Goal: Task Accomplishment & Management: Complete application form

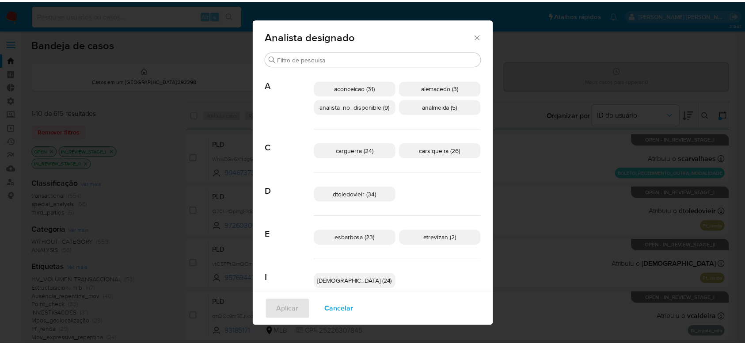
scroll to position [235, 0]
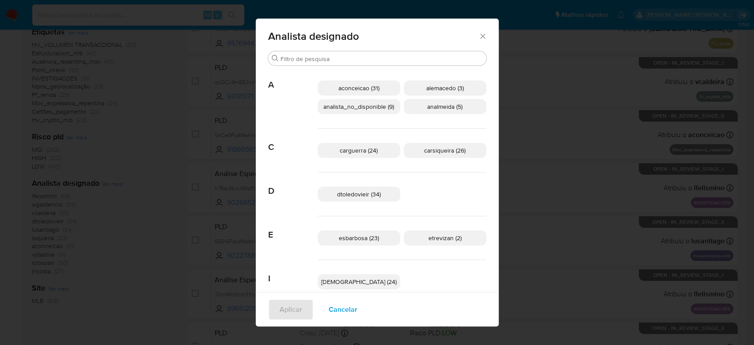
click at [480, 38] on icon "Fechar" at bounding box center [482, 36] width 5 height 5
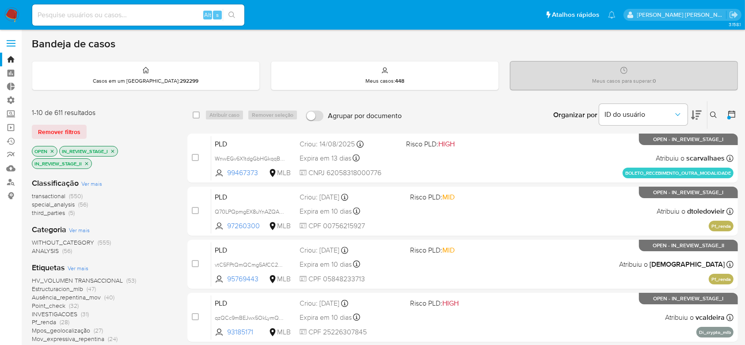
click at [729, 112] on icon at bounding box center [731, 113] width 7 height 7
click at [730, 118] on button at bounding box center [732, 115] width 11 height 11
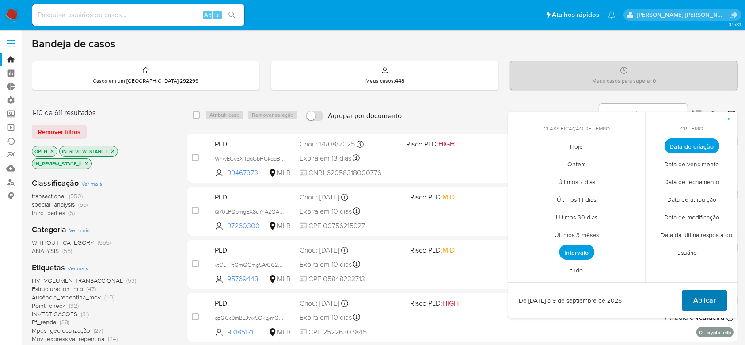
click at [712, 298] on span "Aplicar" at bounding box center [704, 299] width 23 height 19
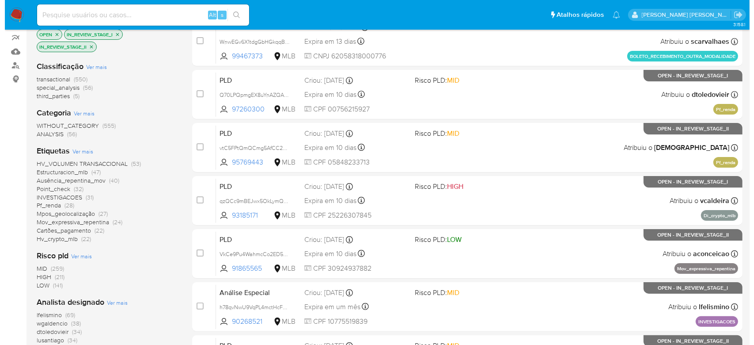
scroll to position [118, 0]
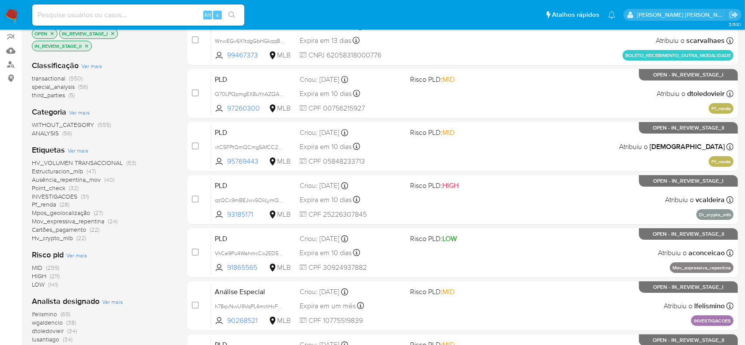
click at [110, 300] on span "Ver mais" at bounding box center [112, 301] width 21 height 8
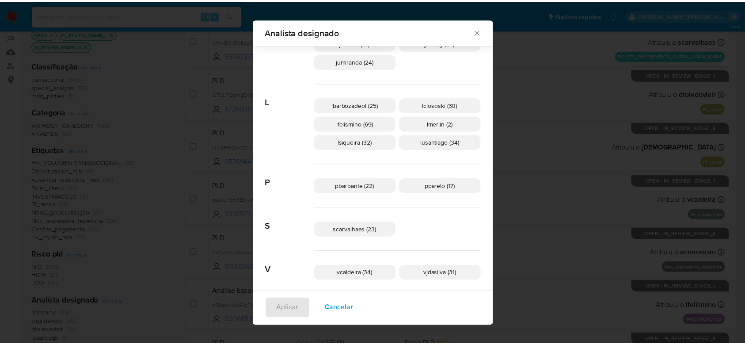
scroll to position [217, 0]
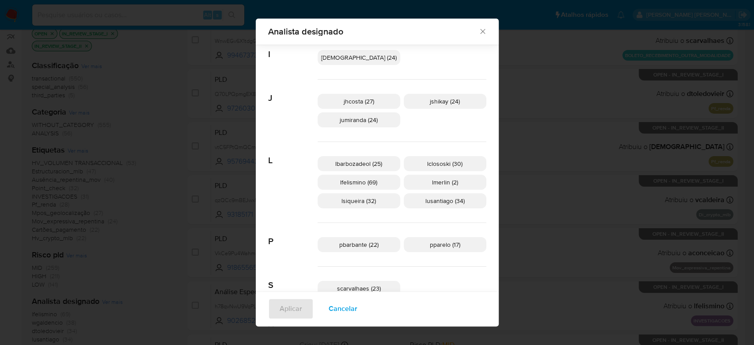
click at [478, 33] on icon "Fechar" at bounding box center [482, 31] width 9 height 9
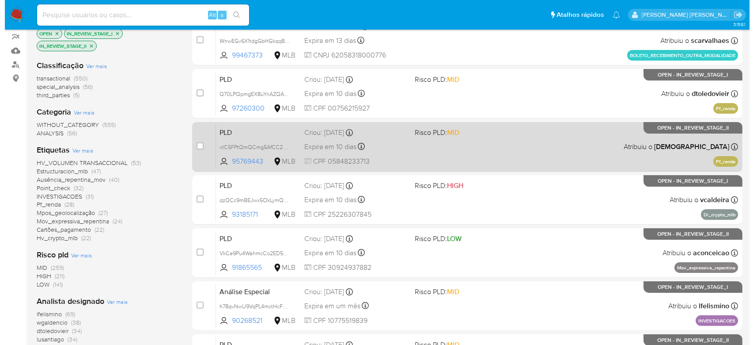
scroll to position [0, 0]
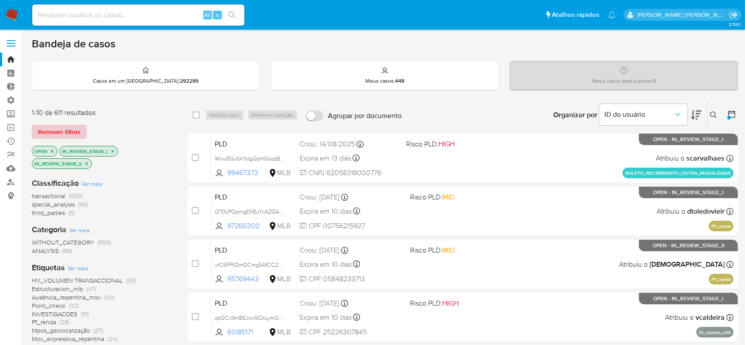
click at [60, 132] on span "Remover filtros" at bounding box center [59, 131] width 42 height 12
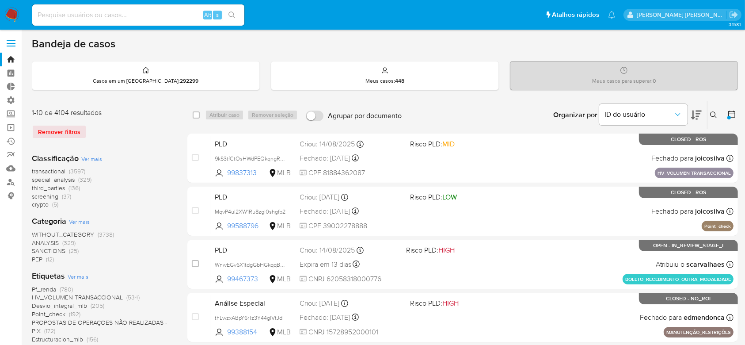
click at [708, 114] on button at bounding box center [714, 115] width 15 height 11
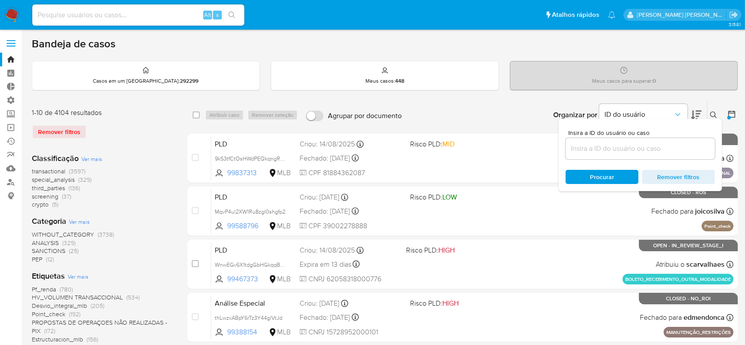
click at [633, 150] on input at bounding box center [639, 148] width 149 height 11
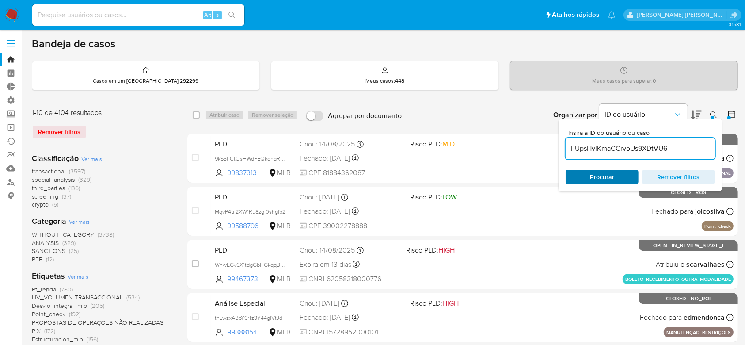
type input "FUpsHyiKmaCGrvoUs9XDtVU6"
click at [588, 171] on span "Procurar" at bounding box center [602, 177] width 61 height 12
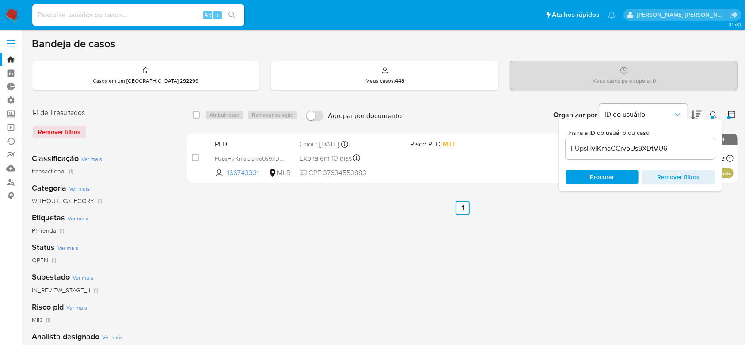
click at [713, 113] on icon at bounding box center [713, 114] width 7 height 7
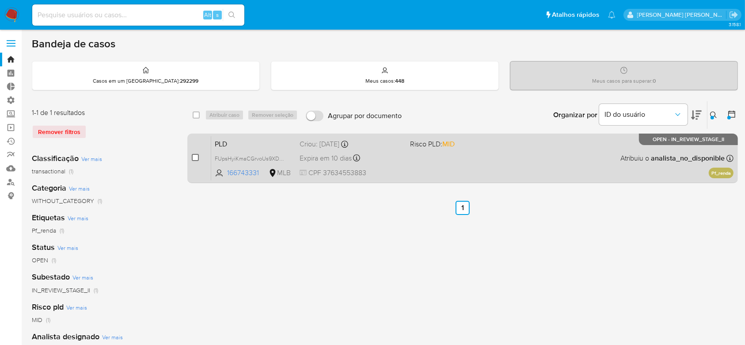
click at [192, 156] on input "checkbox" at bounding box center [195, 157] width 7 height 7
checkbox input "true"
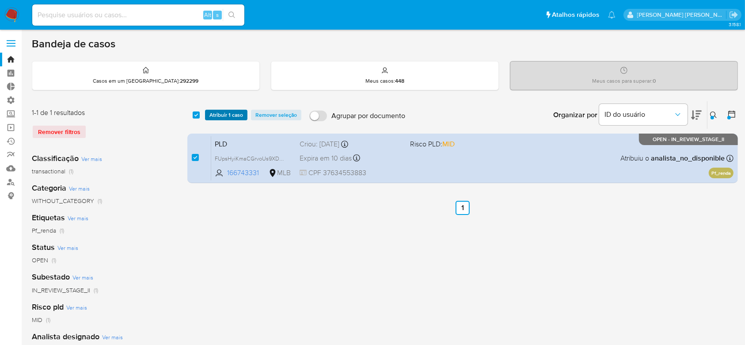
click at [237, 115] on span "Atribuir 1 caso" at bounding box center [226, 114] width 34 height 9
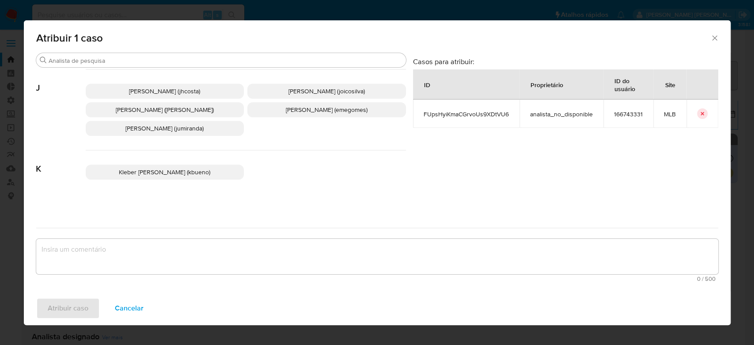
scroll to position [294, 0]
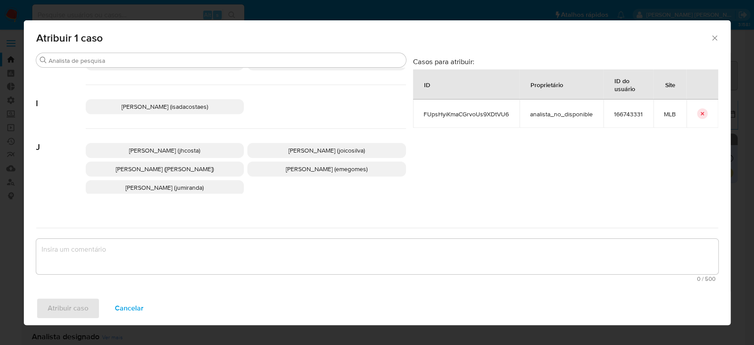
click at [228, 111] on p "Igor Sa Da Costa E Silva (isadacostaes)" at bounding box center [165, 106] width 159 height 15
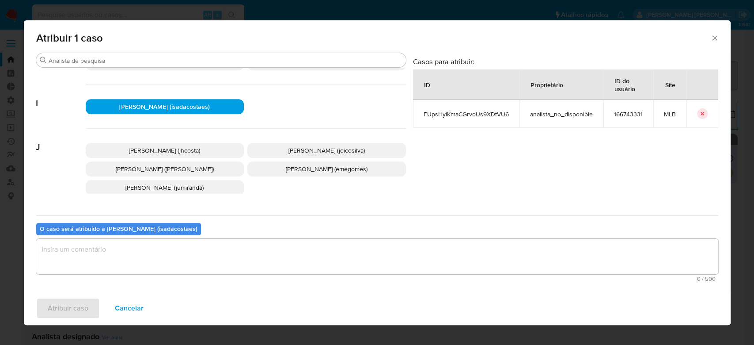
click at [168, 258] on textarea "assign-modal" at bounding box center [377, 256] width 682 height 35
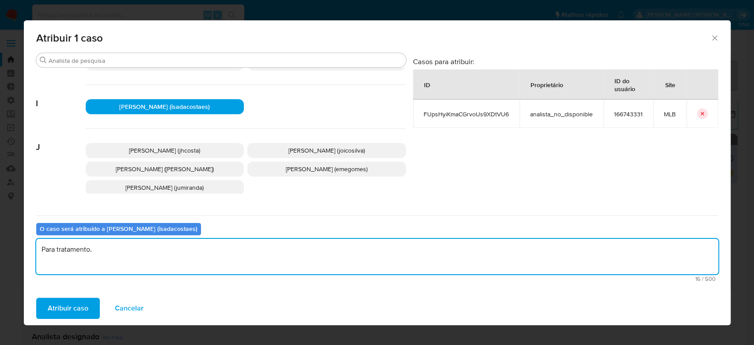
drag, startPoint x: 112, startPoint y: 253, endPoint x: 37, endPoint y: 247, distance: 74.9
click at [37, 247] on textarea "Para tratamento." at bounding box center [377, 256] width 682 height 35
click at [104, 251] on textarea "Para tratamento." at bounding box center [377, 256] width 682 height 35
type textarea "Para tratamento."
click at [67, 306] on span "Atribuir caso" at bounding box center [68, 307] width 41 height 19
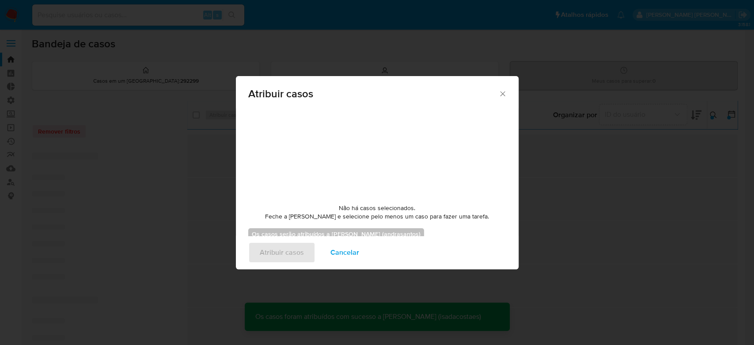
checkbox input "false"
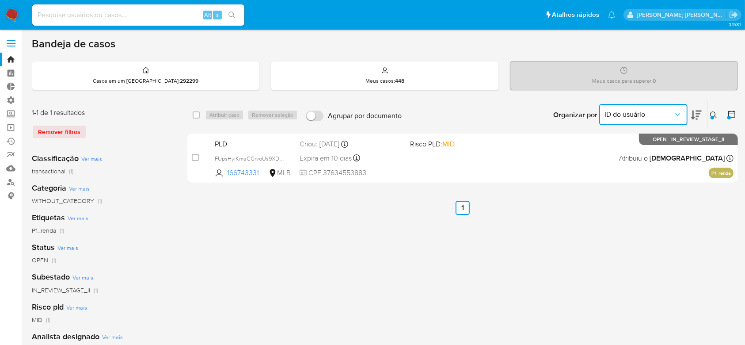
click at [624, 114] on span "ID do usuário" at bounding box center [638, 114] width 69 height 9
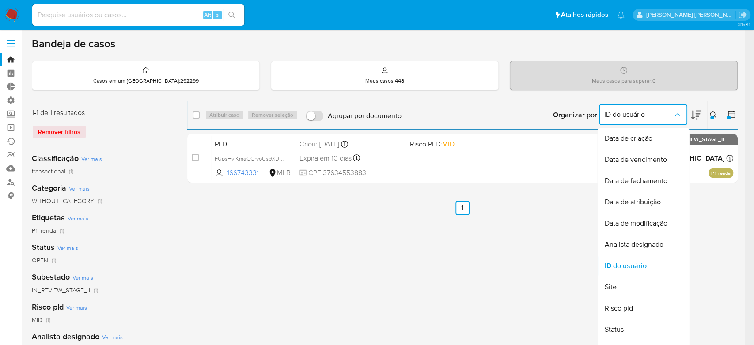
click at [710, 116] on icon at bounding box center [713, 114] width 7 height 7
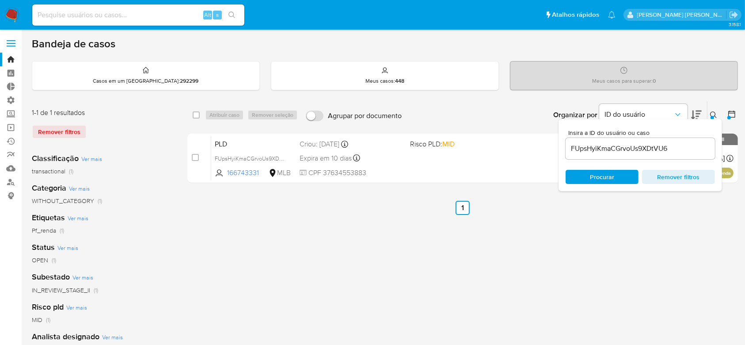
click at [601, 150] on input "FUpsHyiKmaCGrvoUs9XDtVU6" at bounding box center [639, 148] width 149 height 11
click at [618, 180] on span "Procurar" at bounding box center [602, 177] width 61 height 12
click at [711, 110] on button at bounding box center [714, 115] width 15 height 11
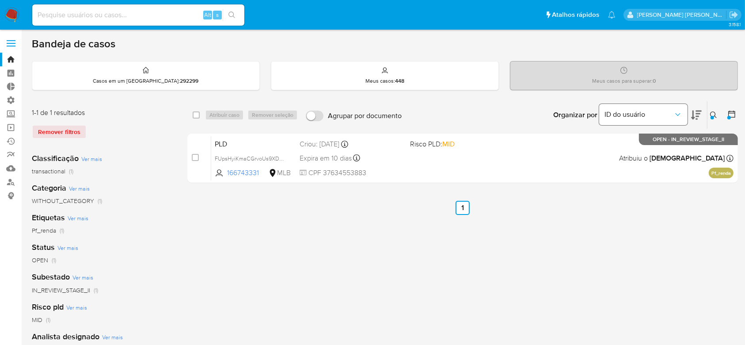
click at [650, 109] on button "ID do usuário" at bounding box center [643, 114] width 88 height 21
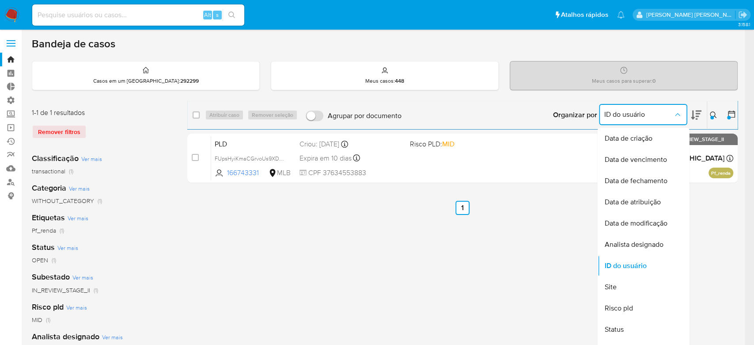
click at [710, 116] on div at bounding box center [712, 118] width 4 height 4
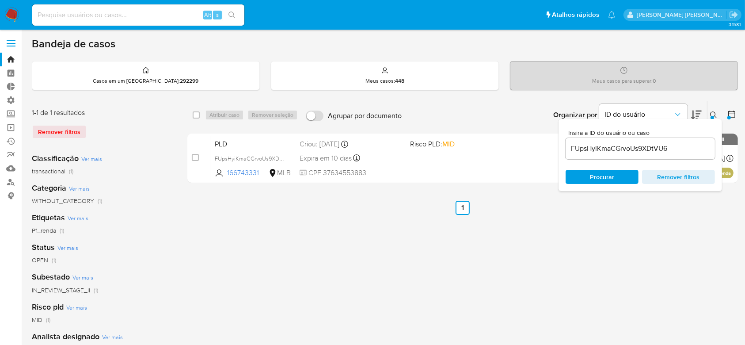
click at [605, 148] on input "FUpsHyiKmaCGrvoUs9XDtVU6" at bounding box center [639, 148] width 149 height 11
paste input "Y51Fts91gQ4BYTKBkmn5eTrR"
click at [604, 180] on span "Procurar" at bounding box center [602, 177] width 24 height 14
click at [714, 114] on icon at bounding box center [713, 114] width 7 height 7
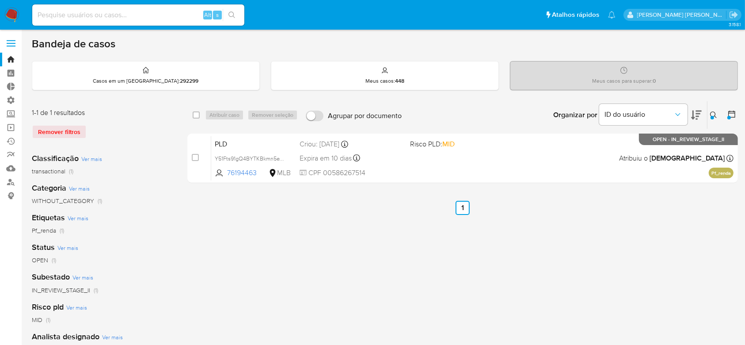
click at [713, 118] on div at bounding box center [712, 118] width 4 height 4
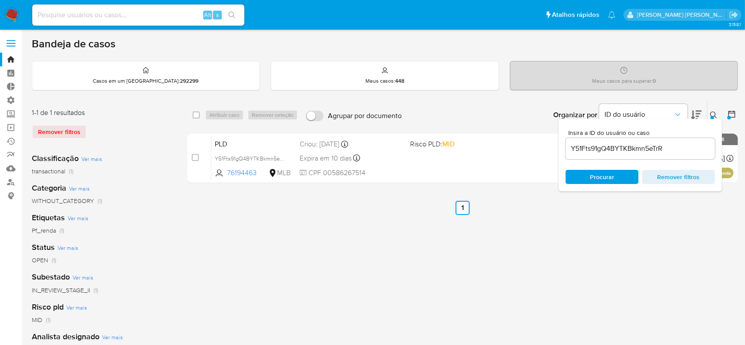
click at [602, 145] on input "Y51Fts91gQ4BYTKBkmn5eTrR" at bounding box center [639, 148] width 149 height 11
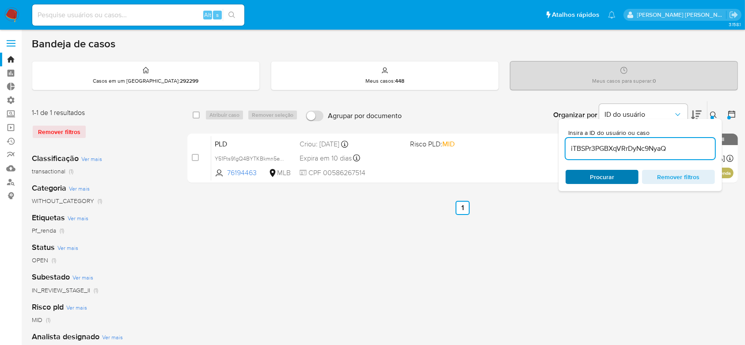
type input "iTBSPr3PGBXqVRrDyNc9NyaQ"
click at [597, 172] on span "Procurar" at bounding box center [602, 177] width 24 height 14
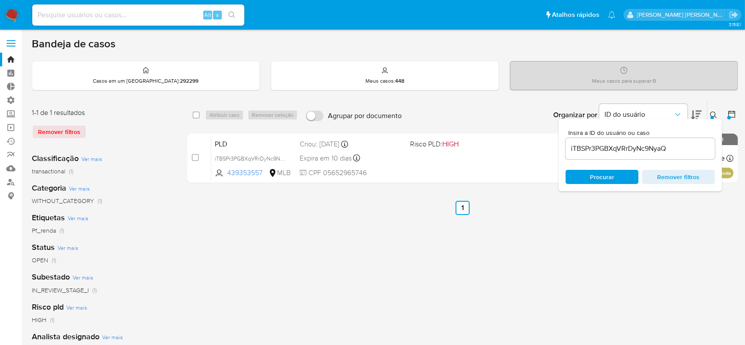
click at [710, 111] on icon at bounding box center [713, 114] width 7 height 7
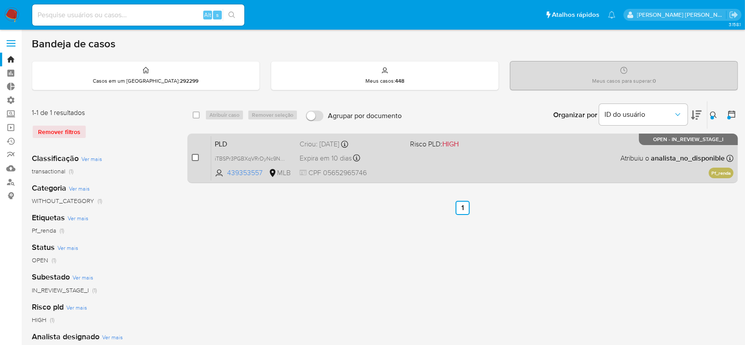
click at [197, 157] on input "checkbox" at bounding box center [195, 157] width 7 height 7
checkbox input "true"
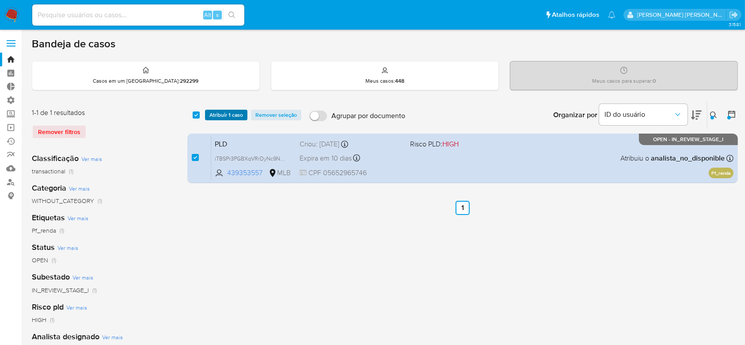
click at [230, 114] on span "Atribuir 1 caso" at bounding box center [226, 114] width 34 height 9
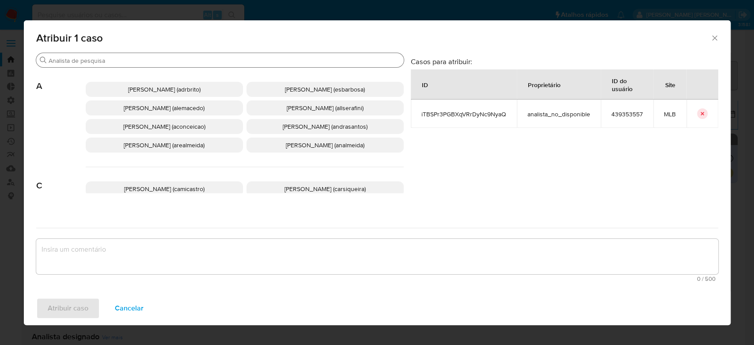
click at [279, 62] on input "Procurar" at bounding box center [225, 61] width 352 height 8
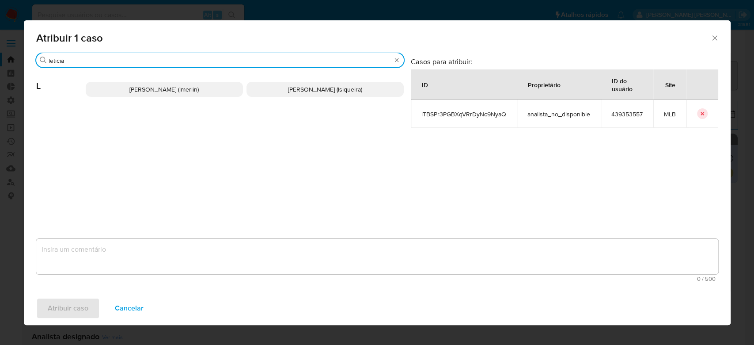
type input "leticia"
click at [192, 92] on span "Leticia Bento Merlin (lmerlin)" at bounding box center [163, 89] width 69 height 9
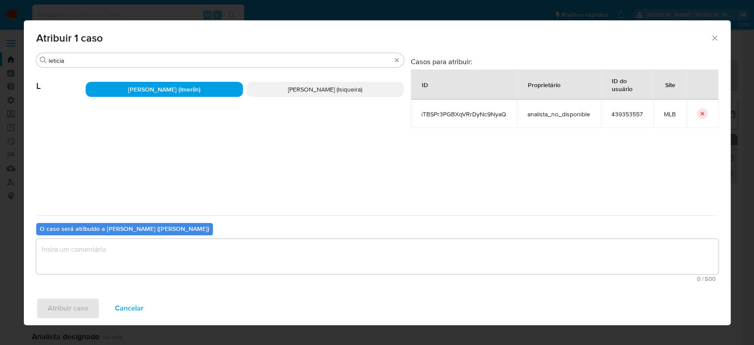
click at [138, 248] on textarea "assign-modal" at bounding box center [377, 256] width 682 height 35
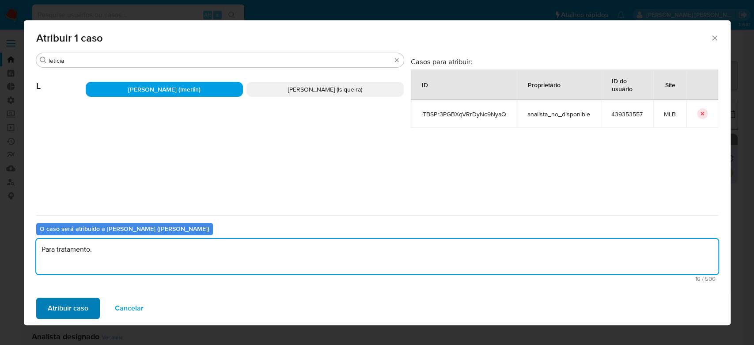
type textarea "Para tratamento."
click at [76, 307] on span "Atribuir caso" at bounding box center [68, 307] width 41 height 19
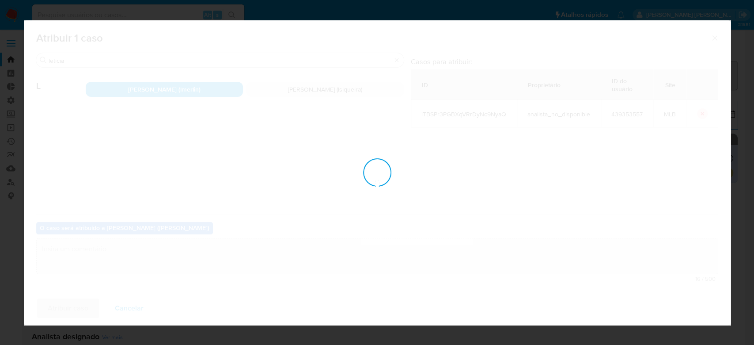
checkbox input "false"
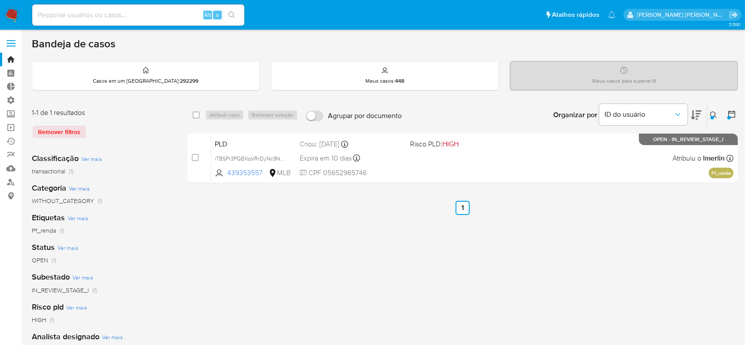
click at [711, 111] on icon at bounding box center [713, 114] width 7 height 7
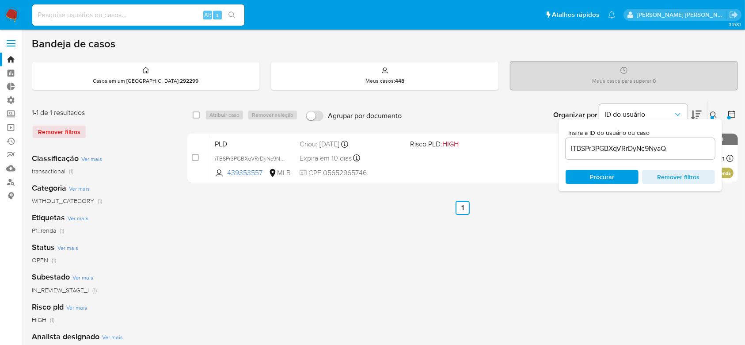
click at [603, 153] on input "iTBSPr3PGBXqVRrDyNc9NyaQ" at bounding box center [639, 148] width 149 height 11
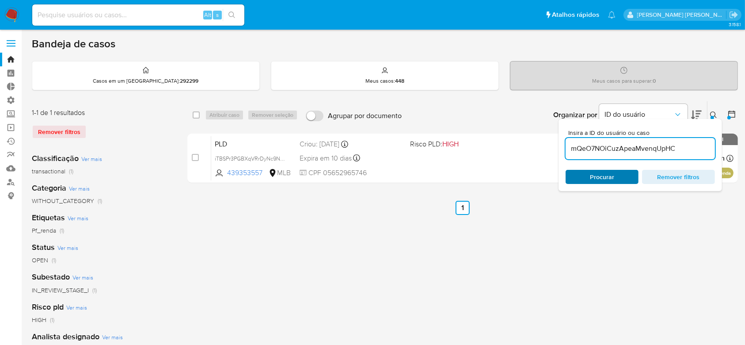
type input "mQeO7NOiCuzApeaMvenqUpHC"
click at [601, 177] on span "Procurar" at bounding box center [602, 177] width 24 height 14
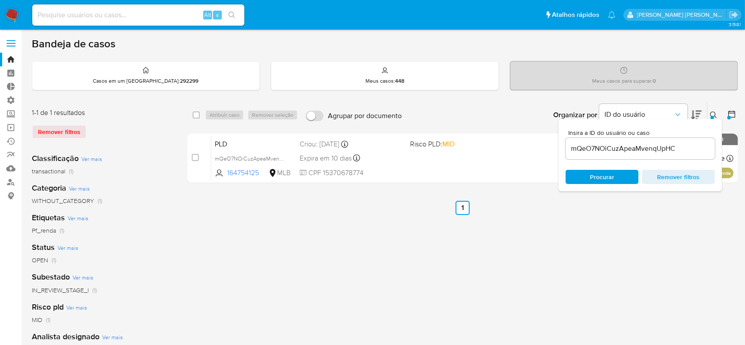
click at [712, 111] on icon at bounding box center [713, 114] width 7 height 7
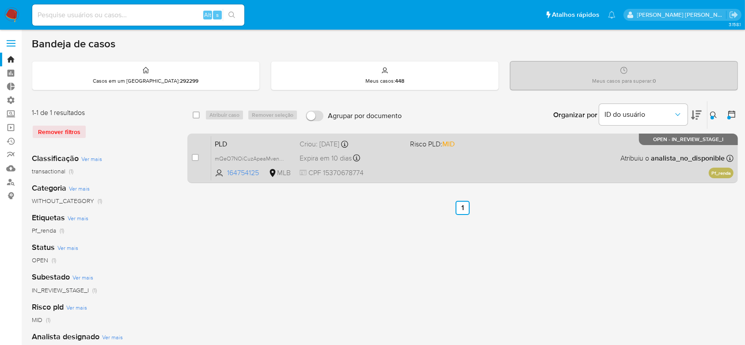
click at [396, 158] on div "Expira em 10 dias Expira em 26/09/2025 00:14:58" at bounding box center [351, 158] width 103 height 12
click at [200, 154] on div "case-item-checkbox Incapaz de atribuir o caso" at bounding box center [201, 158] width 19 height 45
click at [194, 156] on input "checkbox" at bounding box center [195, 157] width 7 height 7
checkbox input "true"
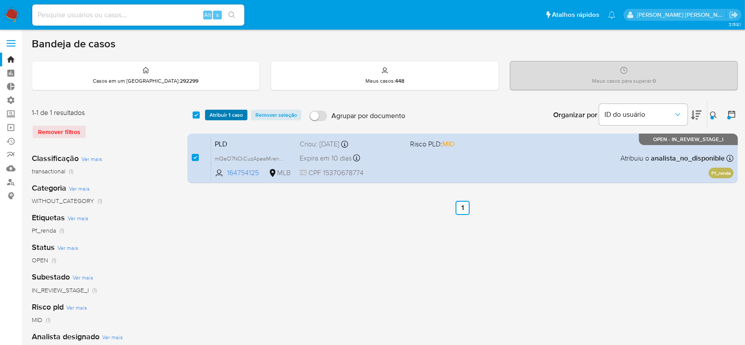
click at [221, 116] on span "Atribuir 1 caso" at bounding box center [226, 114] width 34 height 9
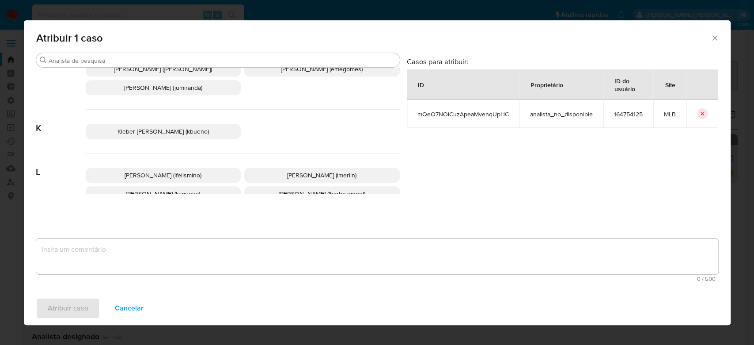
scroll to position [412, 0]
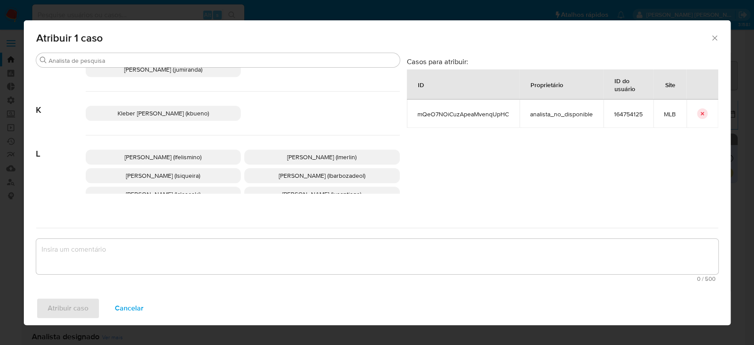
click at [296, 161] on span "Leticia Bento Merlin (lmerlin)" at bounding box center [321, 156] width 69 height 9
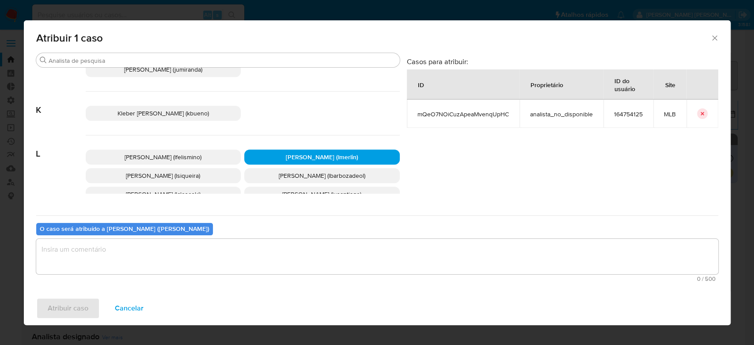
click at [211, 259] on textarea "assign-modal" at bounding box center [377, 256] width 682 height 35
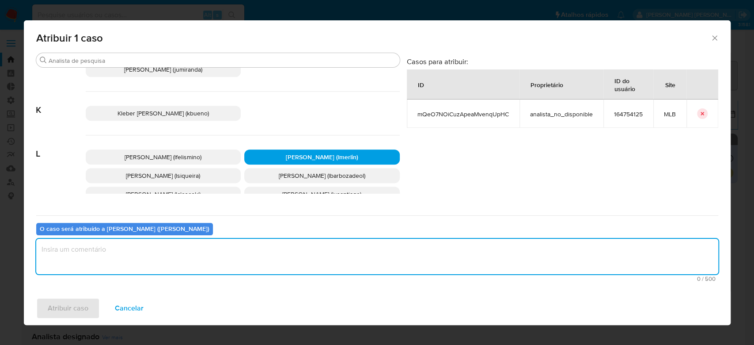
click at [234, 248] on textarea "assign-modal" at bounding box center [377, 256] width 682 height 35
click at [98, 248] on textarea "assign-modal" at bounding box center [377, 256] width 682 height 35
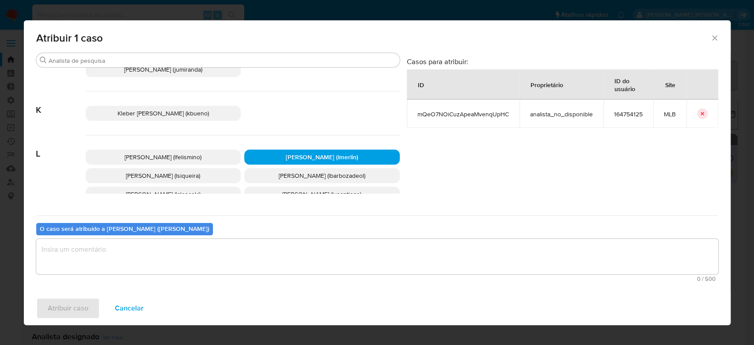
click at [289, 161] on span "Leticia Bento Merlin (lmerlin)" at bounding box center [322, 156] width 72 height 9
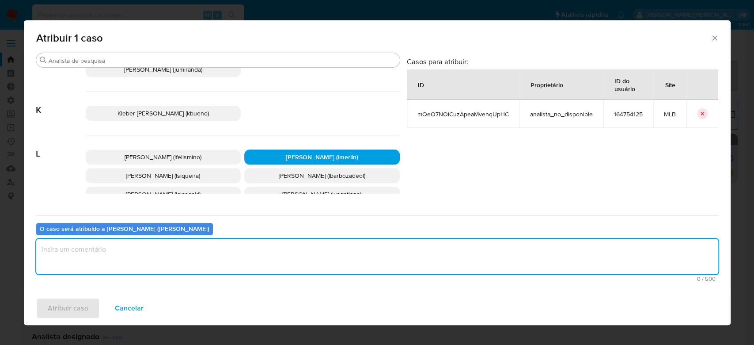
click at [130, 259] on textarea "assign-modal" at bounding box center [377, 256] width 682 height 35
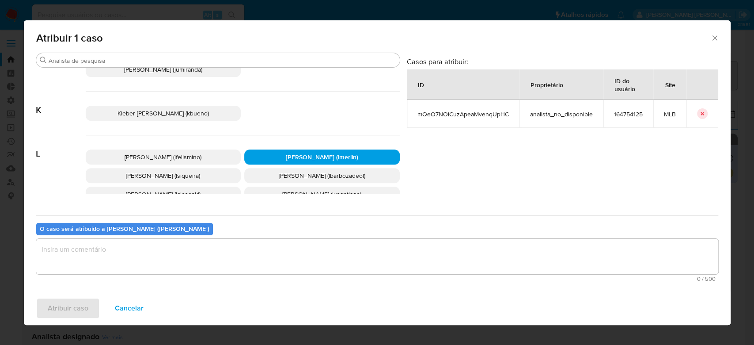
click at [714, 37] on icon "Fechar a janela" at bounding box center [714, 37] width 5 height 5
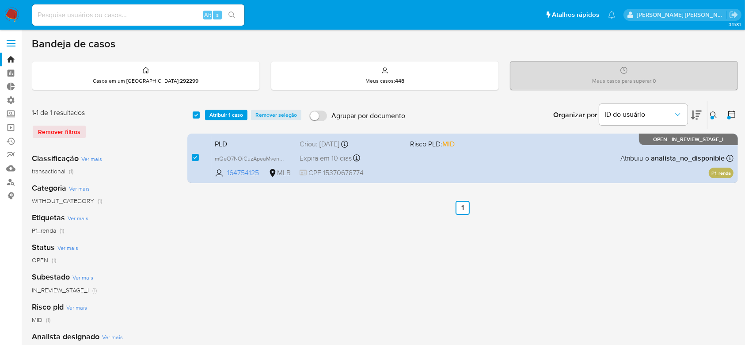
click at [224, 115] on span "Atribuir 1 caso" at bounding box center [226, 114] width 34 height 9
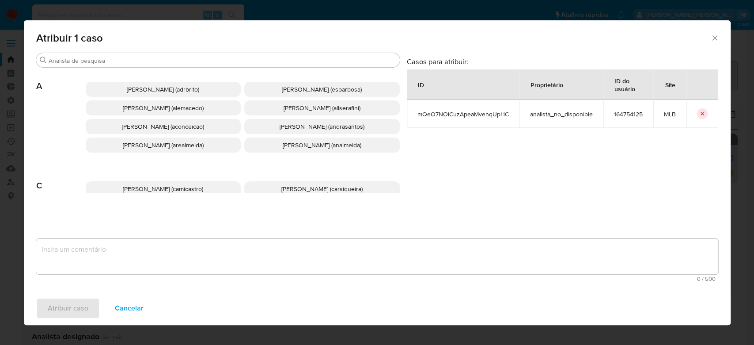
click at [95, 255] on textarea "assign-modal" at bounding box center [377, 256] width 682 height 35
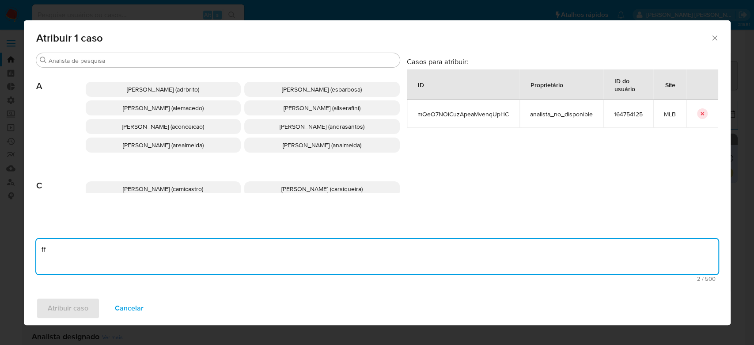
type textarea "f"
type textarea "Para tratamento."
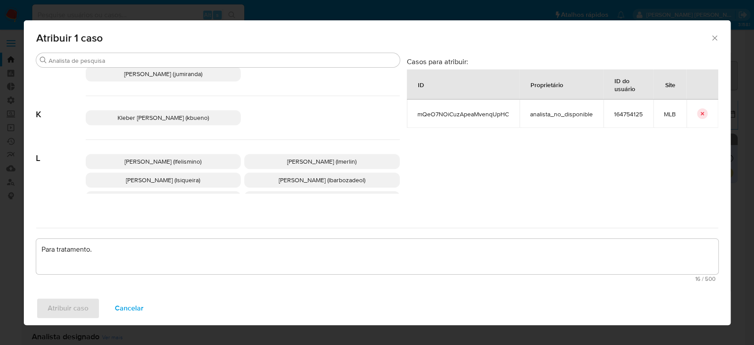
scroll to position [415, 0]
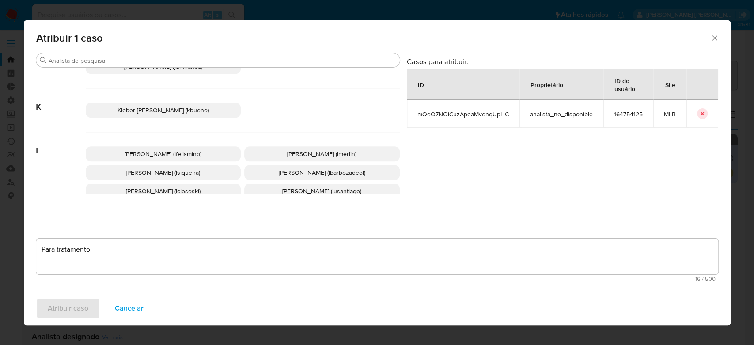
click at [291, 158] on span "Leticia Bento Merlin (lmerlin)" at bounding box center [321, 153] width 69 height 9
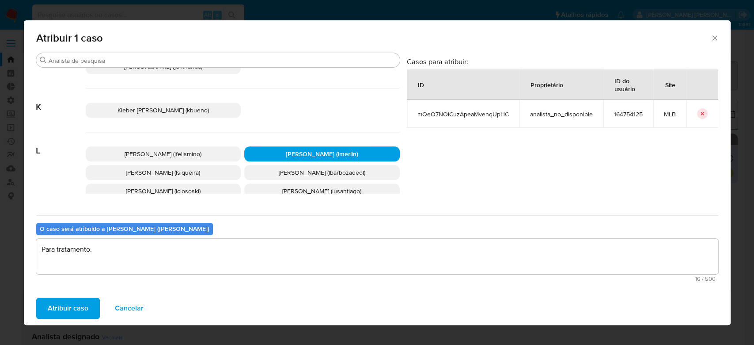
click at [81, 313] on span "Atribuir caso" at bounding box center [68, 307] width 41 height 19
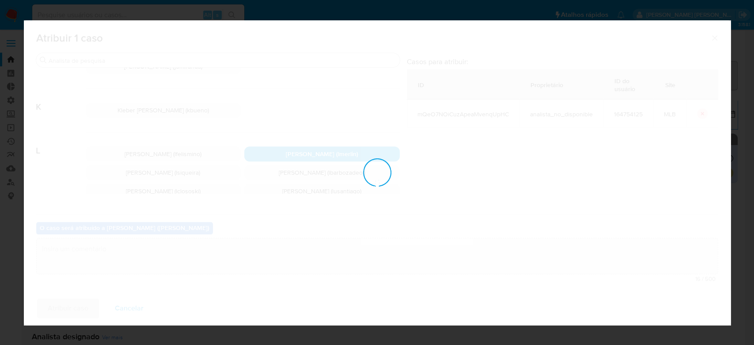
checkbox input "false"
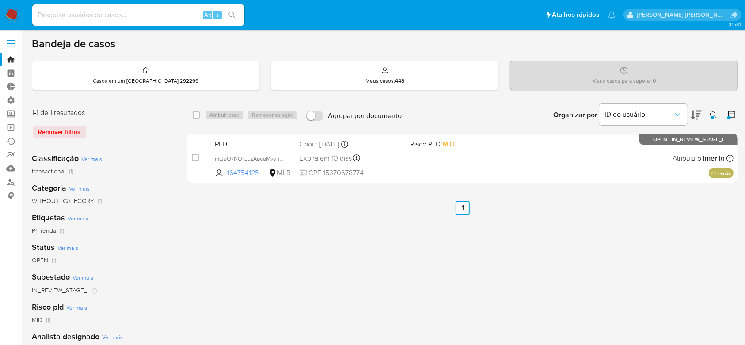
click at [713, 113] on icon at bounding box center [713, 114] width 7 height 7
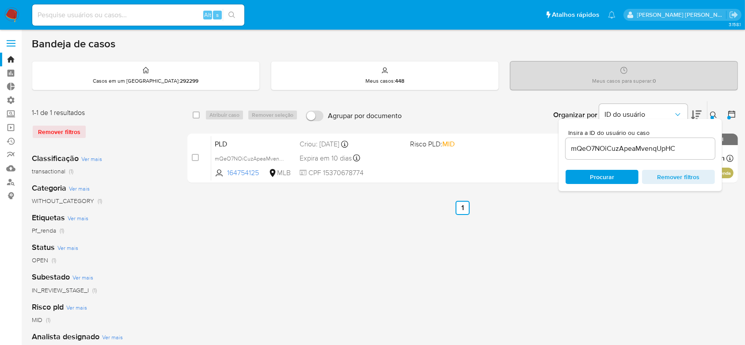
click at [619, 148] on input "mQeO7NOiCuzApeaMvenqUpHC" at bounding box center [639, 148] width 149 height 11
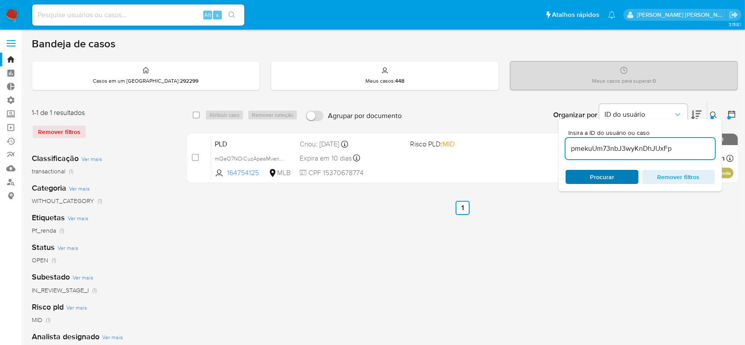
type input "pmekuUm73nbJ3wyKnDhJUxFp"
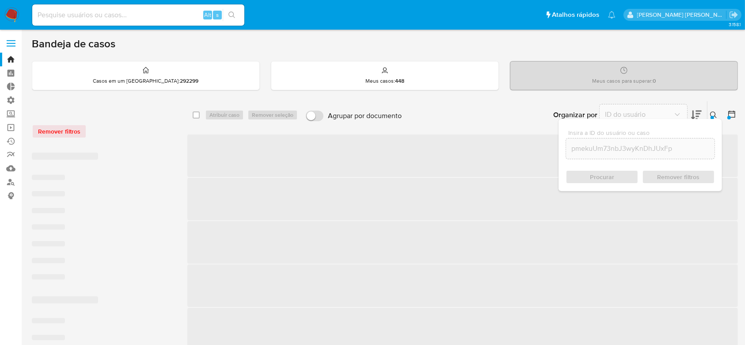
click at [600, 177] on div "Procurar Remover filtros" at bounding box center [639, 177] width 149 height 14
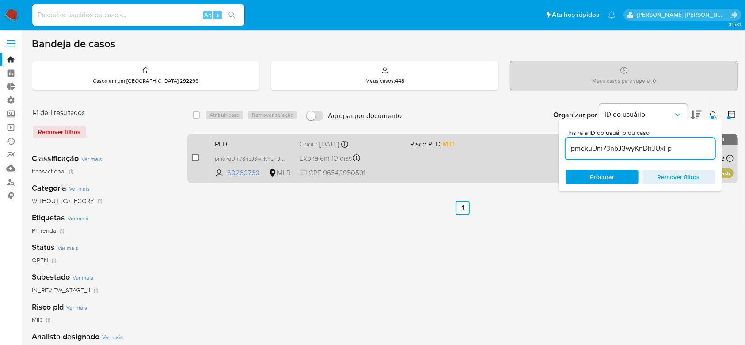
click at [197, 160] on input "checkbox" at bounding box center [195, 157] width 7 height 7
checkbox input "true"
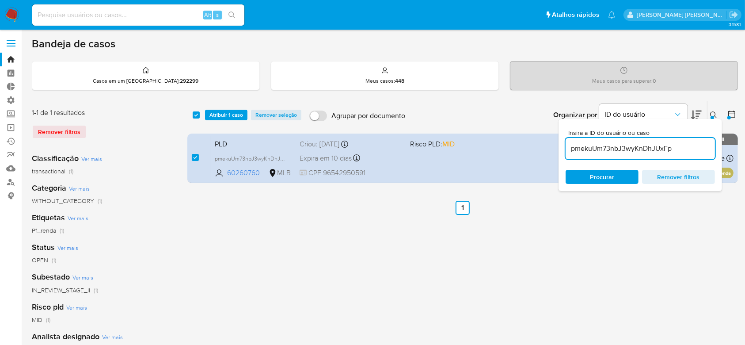
click at [710, 114] on icon at bounding box center [713, 114] width 7 height 7
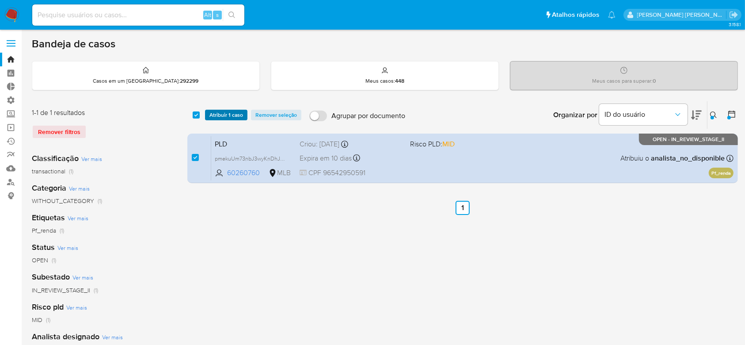
click at [222, 114] on span "Atribuir 1 caso" at bounding box center [226, 114] width 34 height 9
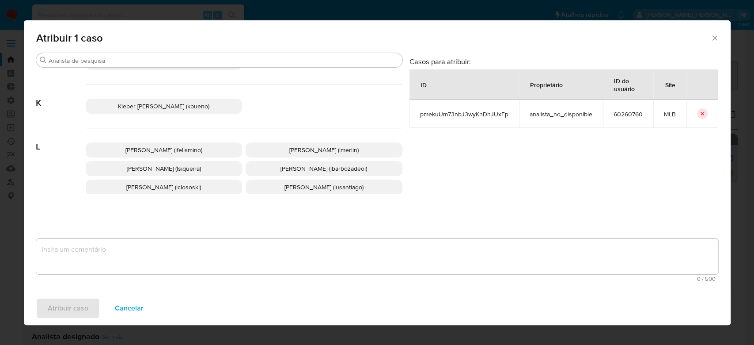
scroll to position [438, 0]
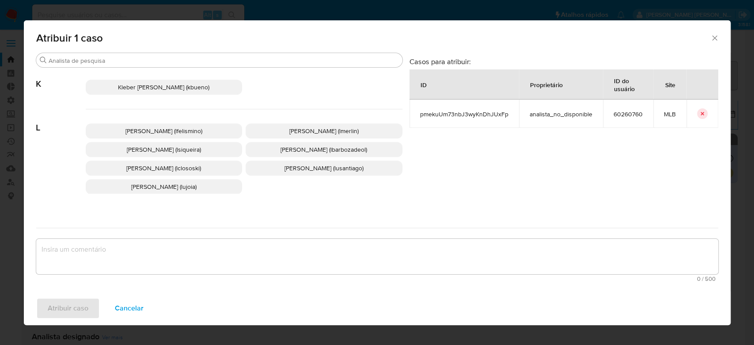
click at [309, 135] on span "Leticia Bento Merlin (lmerlin)" at bounding box center [323, 130] width 69 height 9
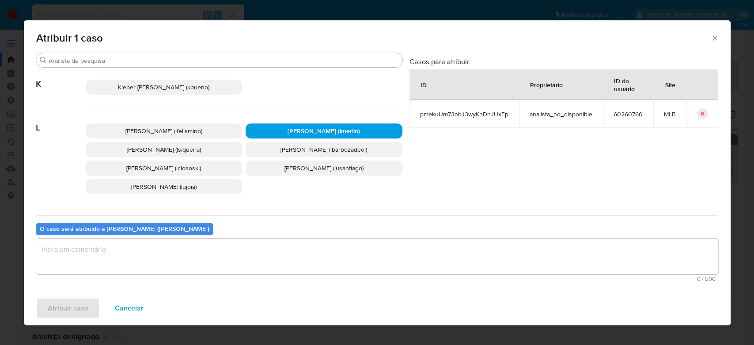
click at [106, 253] on textarea "assign-modal" at bounding box center [377, 256] width 682 height 35
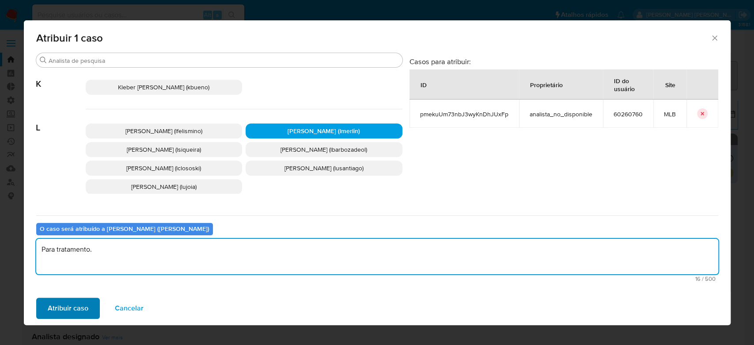
type textarea "Para tratamento."
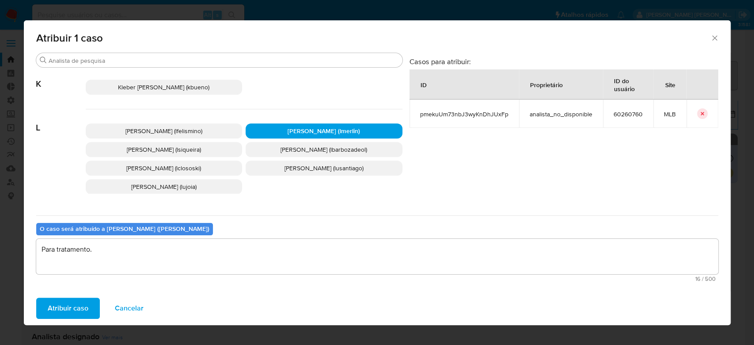
click at [82, 313] on span "Atribuir caso" at bounding box center [68, 307] width 41 height 19
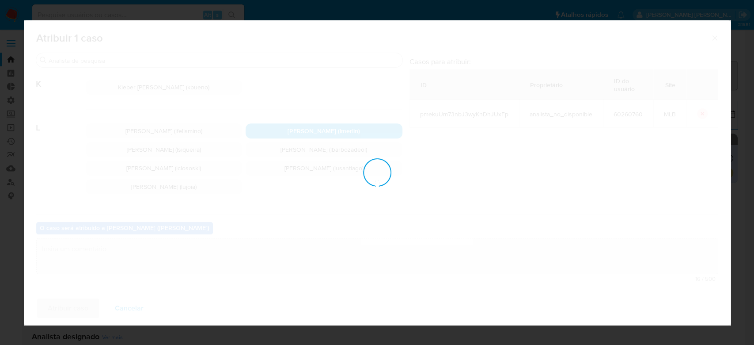
checkbox input "false"
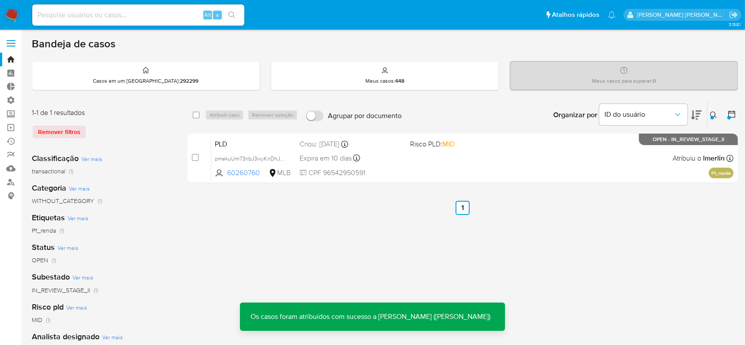
click at [716, 118] on icon at bounding box center [713, 114] width 7 height 7
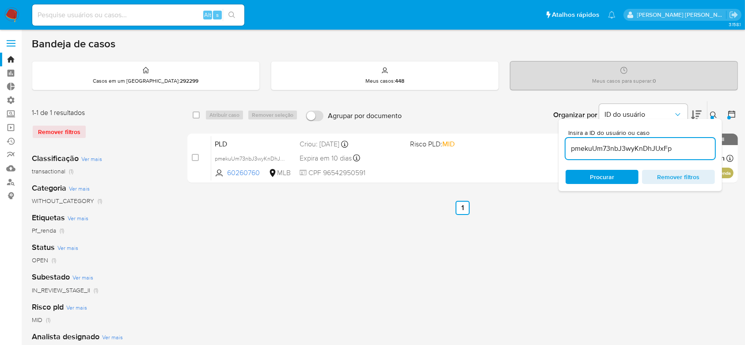
click at [629, 150] on input "pmekuUm73nbJ3wyKnDhJUxFp" at bounding box center [639, 148] width 149 height 11
type input "GNhTJUmWlqgFYENhJ7QYx3EK"
click at [611, 183] on div "Insira a ID do usuário ou caso GNhTJUmWlqgFYENhJ7QYx3EK Procurar Remover filtros" at bounding box center [639, 155] width 163 height 72
click at [714, 115] on icon at bounding box center [713, 114] width 7 height 7
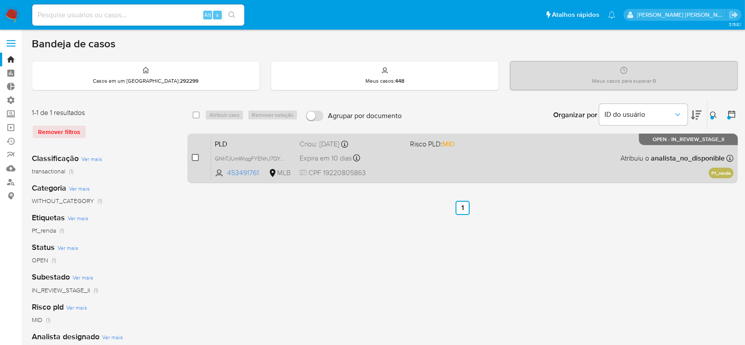
click at [194, 156] on input "checkbox" at bounding box center [195, 157] width 7 height 7
checkbox input "true"
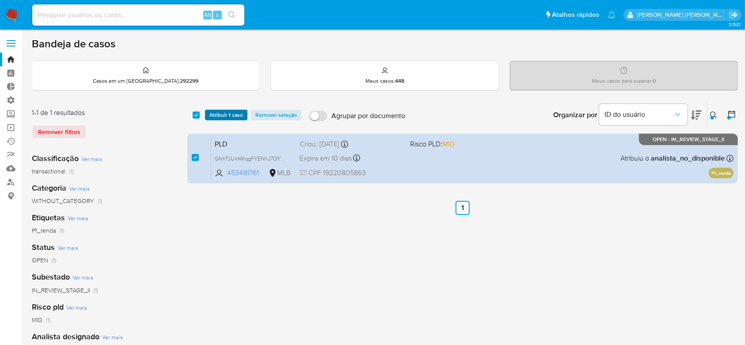
click at [238, 114] on span "Atribuir 1 caso" at bounding box center [226, 114] width 34 height 9
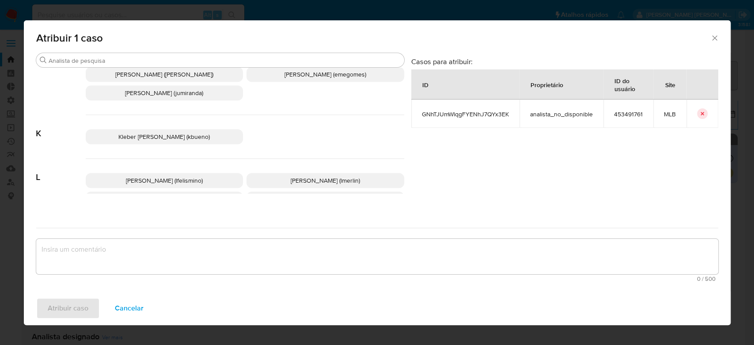
scroll to position [412, 0]
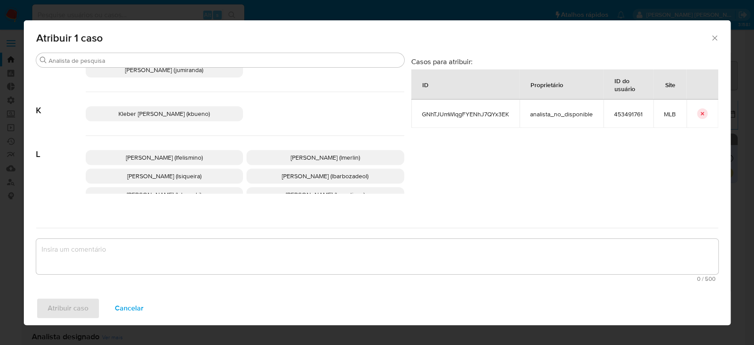
click at [277, 163] on p "Leticia Bento Merlin (lmerlin)" at bounding box center [326, 157] width 158 height 15
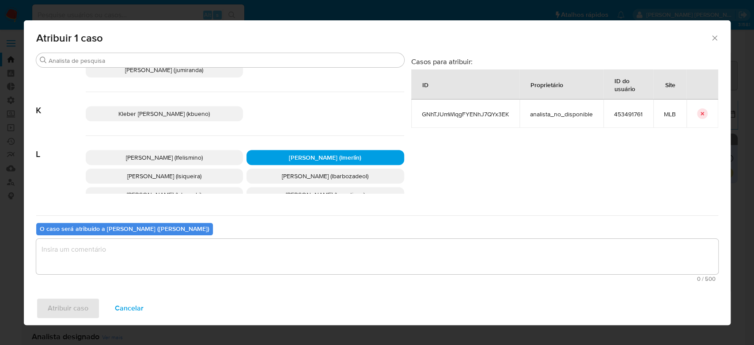
click at [176, 247] on textarea "assign-modal" at bounding box center [377, 256] width 682 height 35
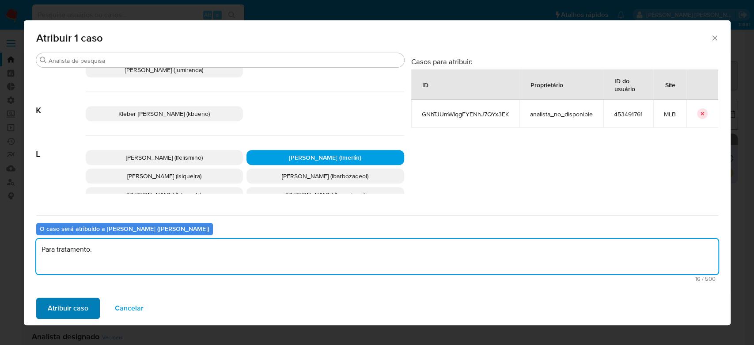
type textarea "Para tratamento."
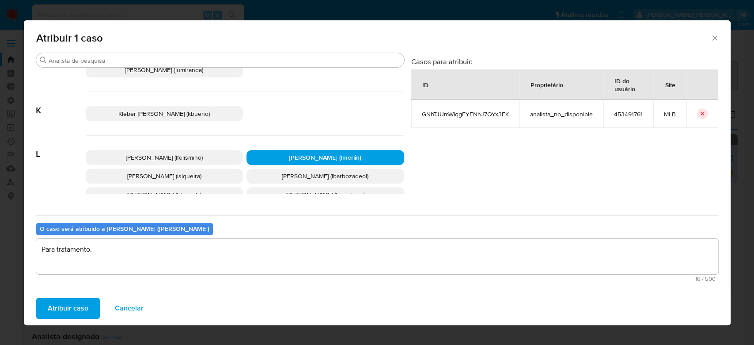
click at [62, 299] on span "Atribuir caso" at bounding box center [68, 307] width 41 height 19
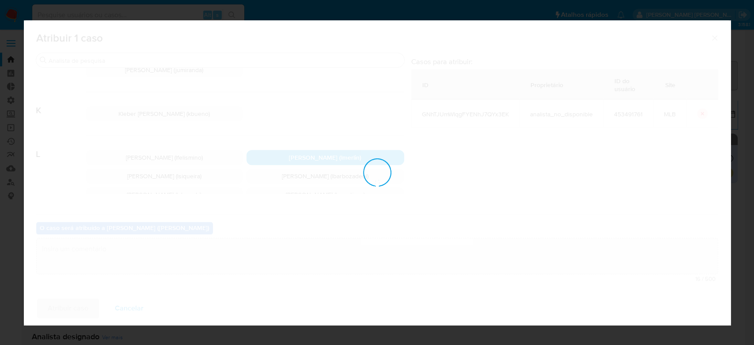
checkbox input "false"
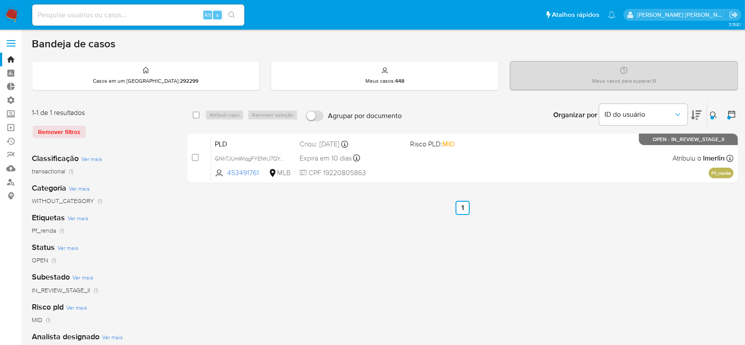
click at [709, 114] on button at bounding box center [714, 115] width 15 height 11
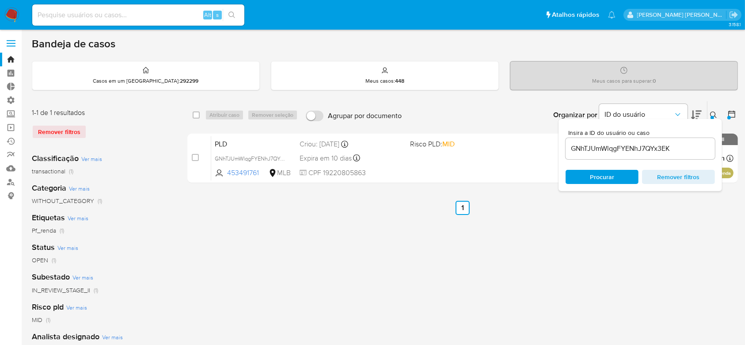
click at [590, 148] on input "GNhTJUmWlqgFYENhJ7QYx3EK" at bounding box center [639, 148] width 149 height 11
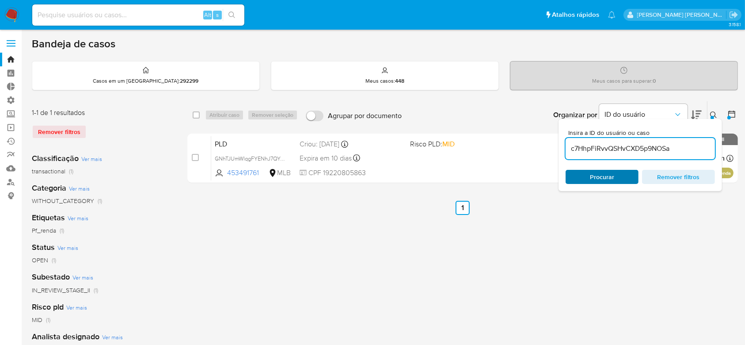
type input "c7HhpFiRvvQSHvCXD5p9NOSa"
click at [593, 179] on span "Procurar" at bounding box center [602, 177] width 24 height 14
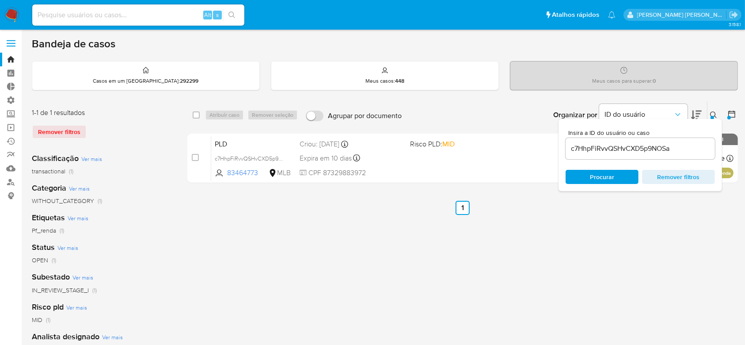
click at [713, 113] on icon at bounding box center [713, 114] width 7 height 7
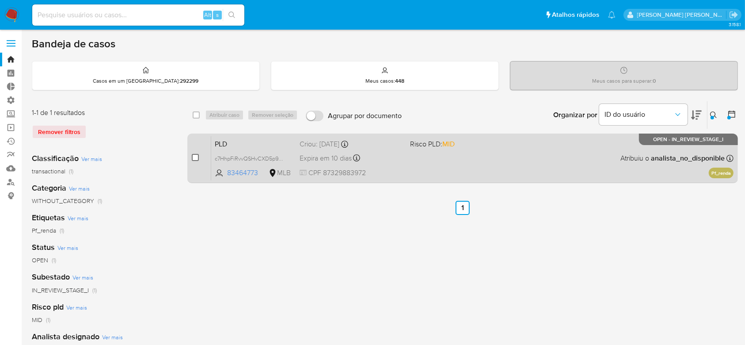
click at [192, 155] on input "checkbox" at bounding box center [195, 157] width 7 height 7
checkbox input "true"
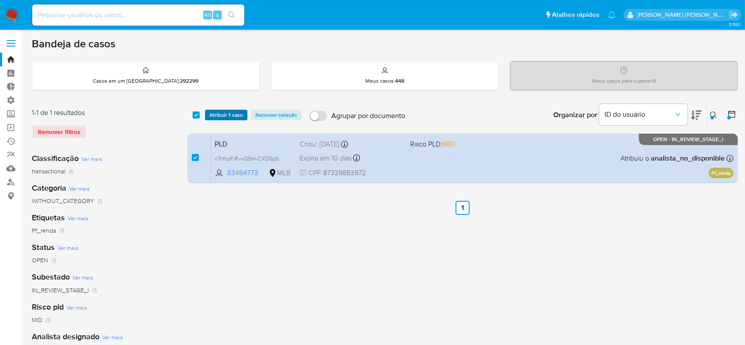
click at [224, 115] on span "Atribuir 1 caso" at bounding box center [226, 114] width 34 height 9
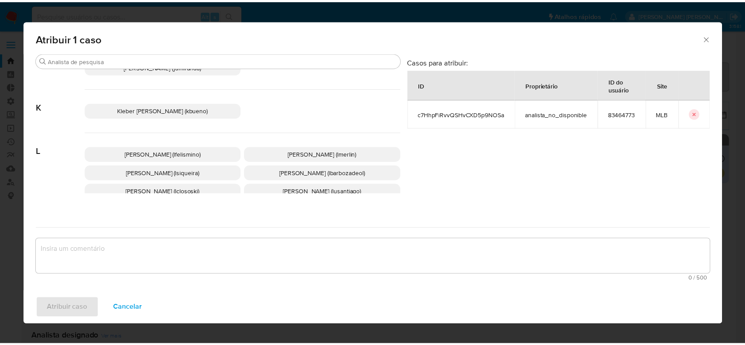
scroll to position [419, 0]
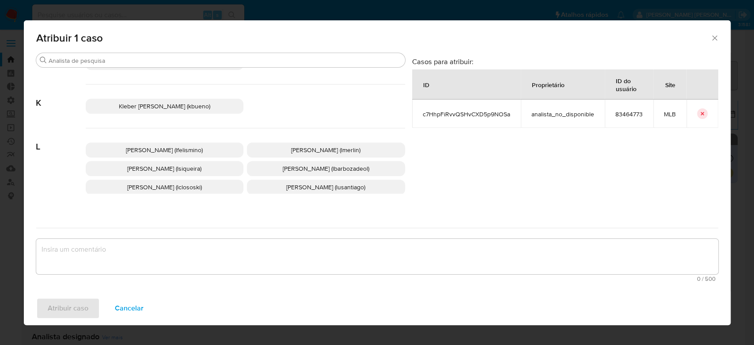
click at [311, 154] on span "Leticia Bento Merlin (lmerlin)" at bounding box center [325, 149] width 69 height 9
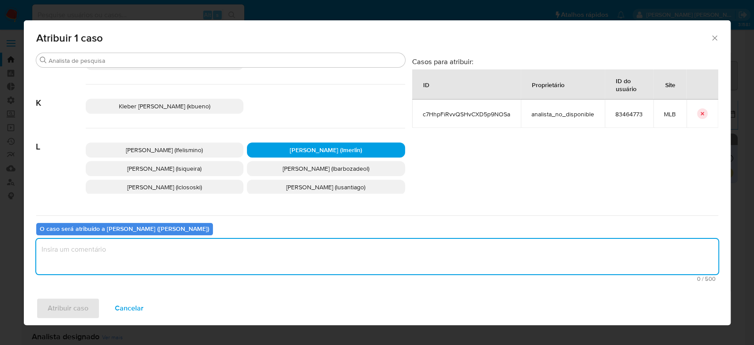
click at [195, 258] on textarea "assign-modal" at bounding box center [377, 256] width 682 height 35
type textarea "Para tratamento."
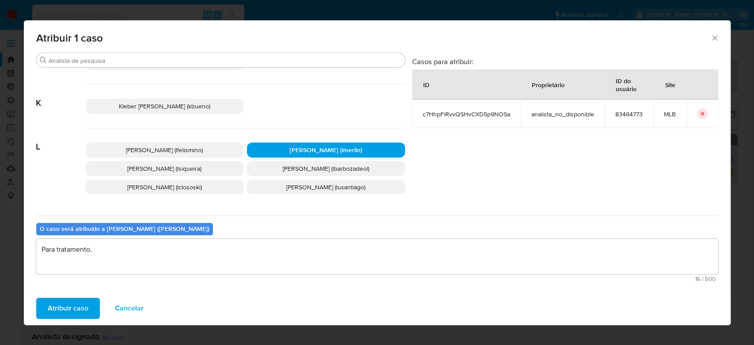
click at [59, 313] on span "Atribuir caso" at bounding box center [68, 307] width 41 height 19
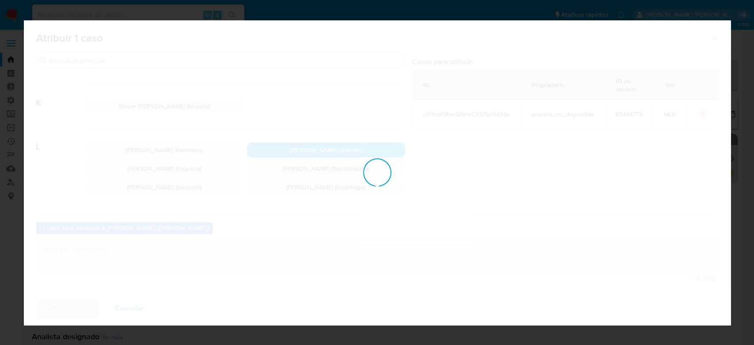
checkbox input "false"
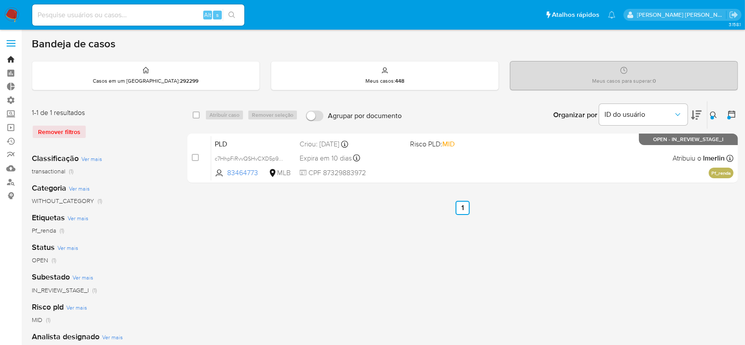
click at [13, 60] on link "Bandeja" at bounding box center [52, 60] width 105 height 14
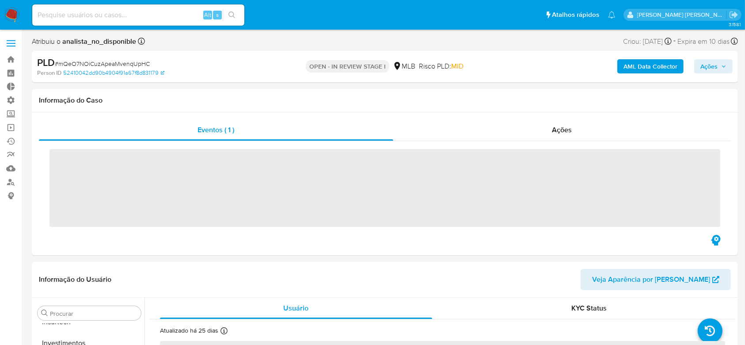
scroll to position [416, 0]
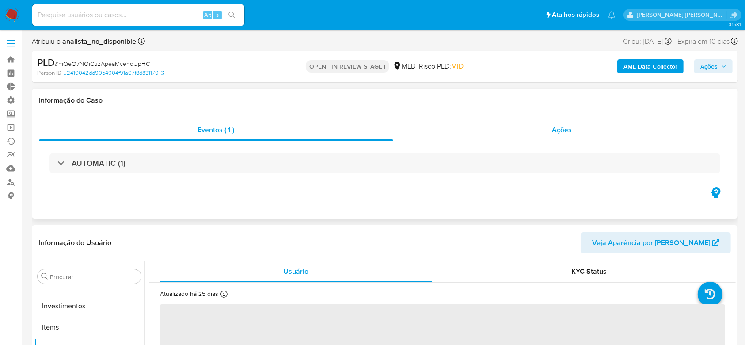
select select "10"
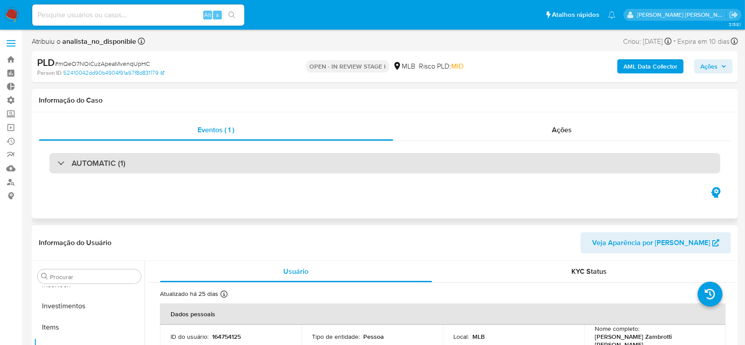
click at [62, 165] on div "AUTOMATIC (1)" at bounding box center [91, 163] width 68 height 10
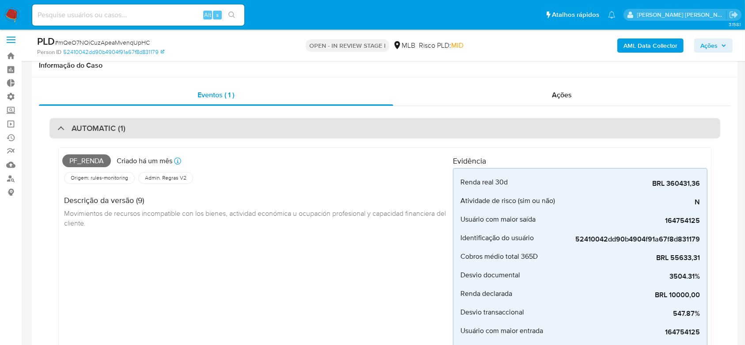
scroll to position [0, 0]
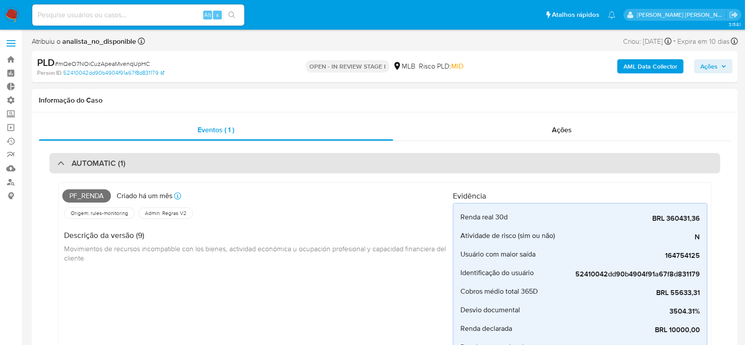
click at [67, 162] on div "AUTOMATIC (1)" at bounding box center [91, 163] width 68 height 10
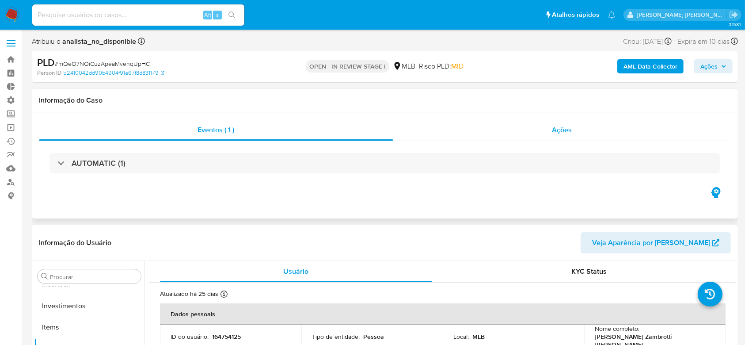
click at [576, 132] on div "Ações" at bounding box center [562, 129] width 338 height 21
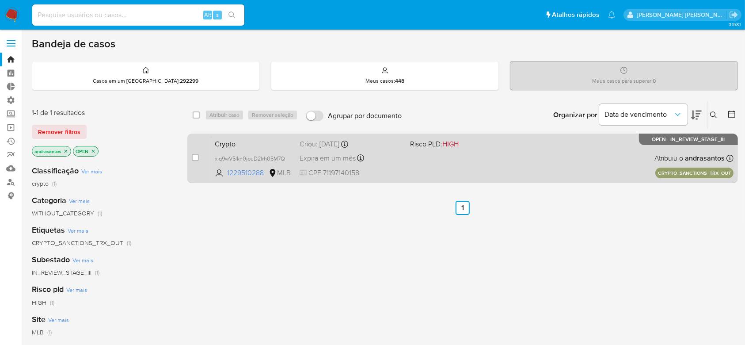
click at [424, 157] on div "Crypto xlq9wV5lkn0jouD2Irh05M7Q 1229510288 MLB Risco PLD: HIGH Criou: 12/09/202…" at bounding box center [472, 158] width 522 height 45
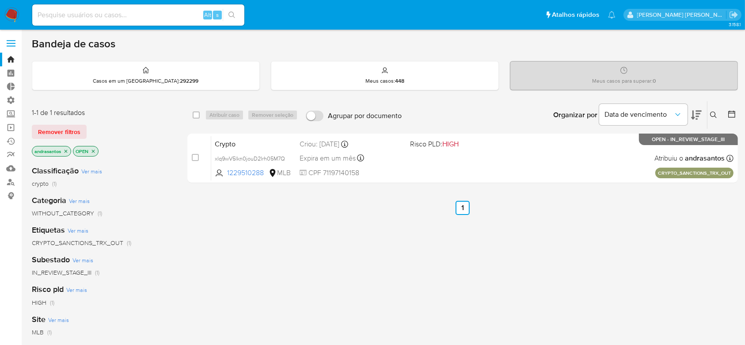
click at [65, 150] on icon "close-filter" at bounding box center [65, 150] width 5 height 5
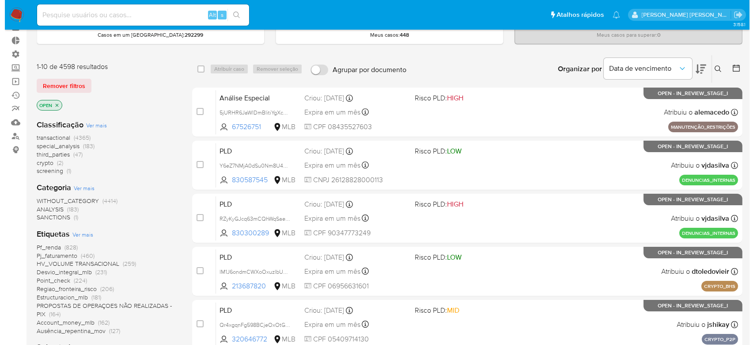
scroll to position [118, 0]
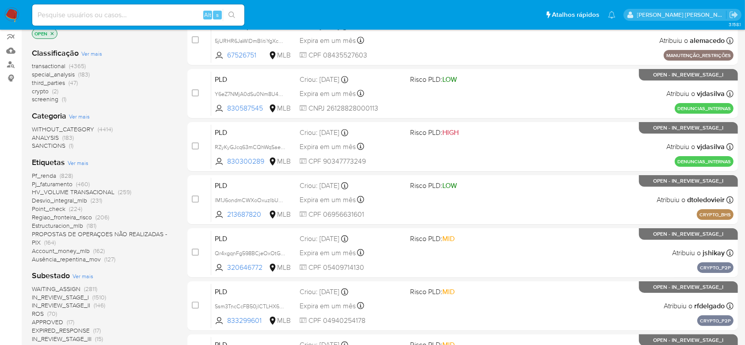
click at [85, 276] on span "Ver mais" at bounding box center [82, 276] width 21 height 8
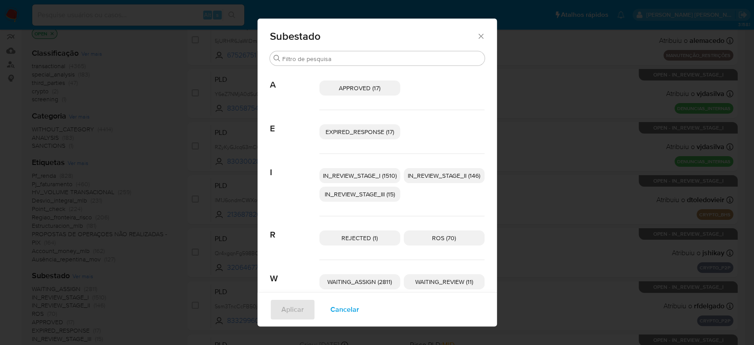
click at [362, 177] on span "IN_REVIEW_STAGE_I (1510)" at bounding box center [360, 175] width 74 height 9
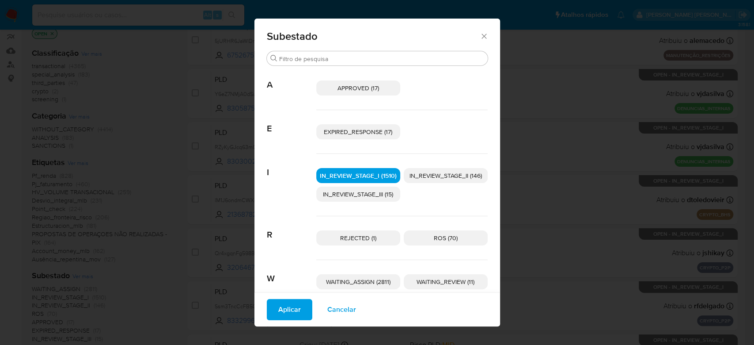
click at [423, 173] on span "IN_REVIEW_STAGE_II (146)" at bounding box center [446, 175] width 72 height 9
click at [294, 310] on span "Aplicar" at bounding box center [289, 309] width 23 height 19
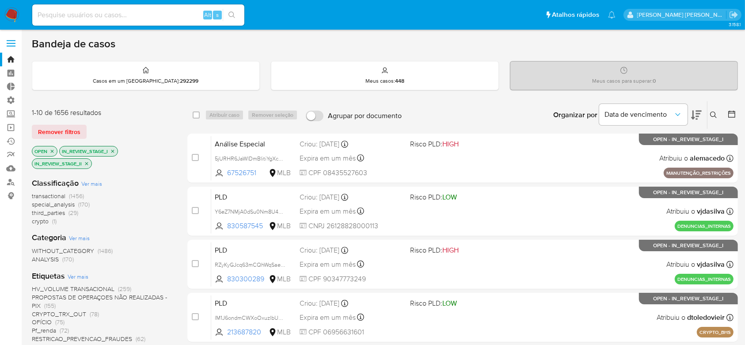
click at [732, 114] on icon at bounding box center [731, 114] width 9 height 9
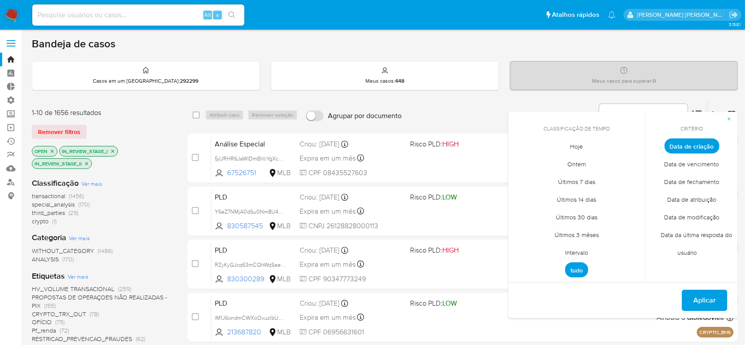
click at [581, 247] on span "Intervalo" at bounding box center [577, 252] width 42 height 18
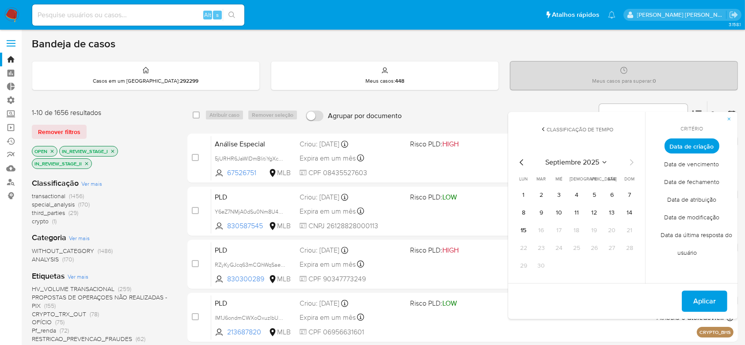
click at [522, 165] on icon "Mes anterior" at bounding box center [521, 162] width 11 height 11
click at [598, 196] on button "1" at bounding box center [594, 195] width 14 height 14
click at [631, 164] on icon "Mes siguiente" at bounding box center [632, 162] width 4 height 6
click at [539, 212] on button "9" at bounding box center [541, 212] width 14 height 14
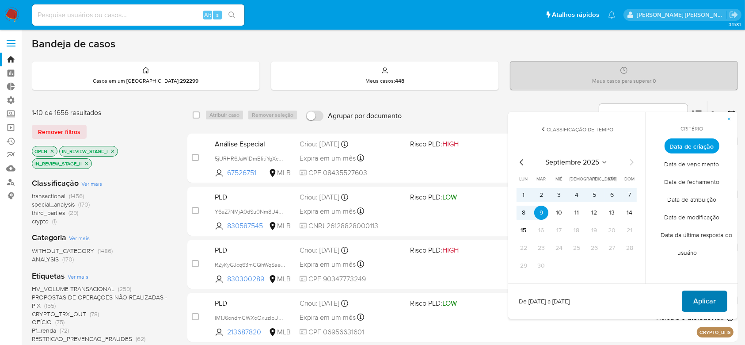
click at [696, 299] on span "Aplicar" at bounding box center [704, 300] width 23 height 19
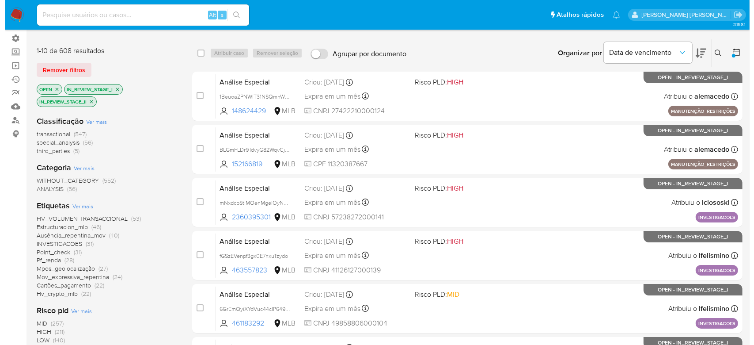
scroll to position [118, 0]
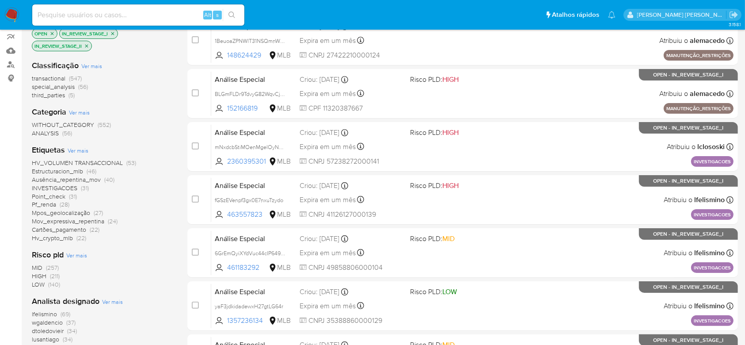
click at [110, 298] on span "Ver mais" at bounding box center [112, 301] width 21 height 8
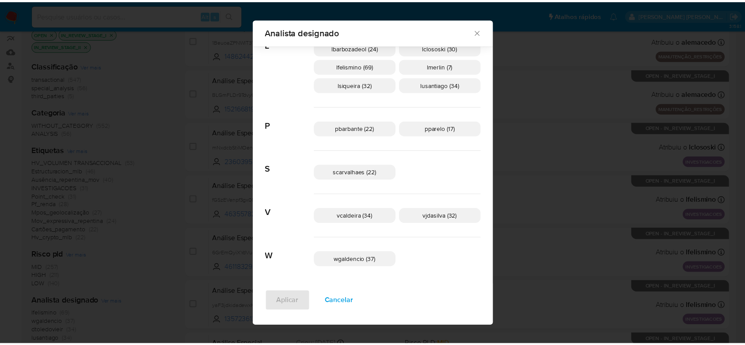
scroll to position [335, 0]
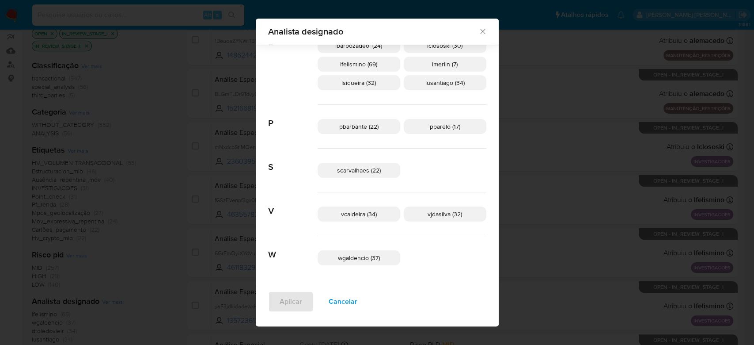
click at [478, 35] on icon "Fechar" at bounding box center [482, 31] width 9 height 9
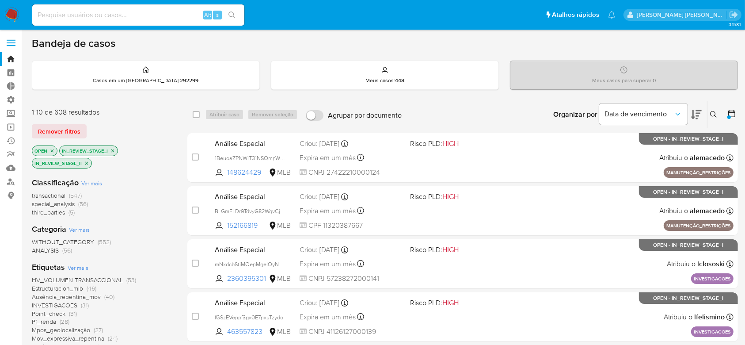
scroll to position [0, 0]
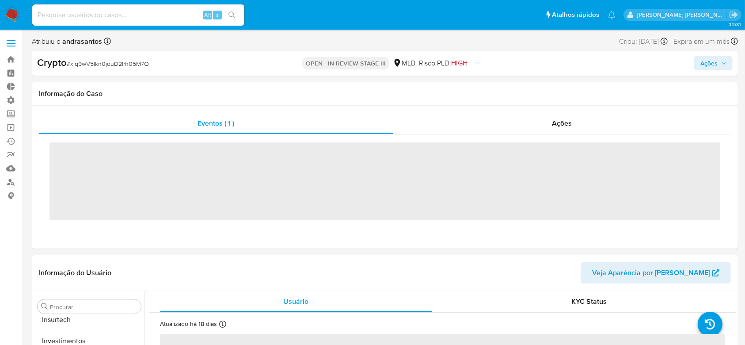
scroll to position [416, 0]
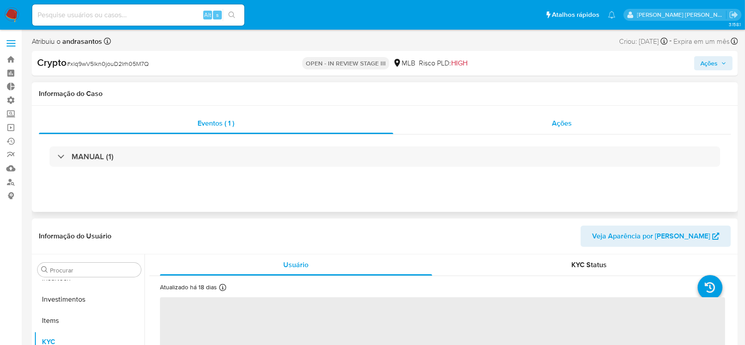
select select "10"
click at [566, 128] on span "Ações" at bounding box center [562, 123] width 20 height 10
